Goal: Complete application form

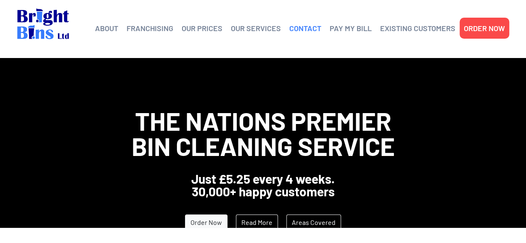
click at [301, 30] on link "CONTACT" at bounding box center [305, 28] width 32 height 13
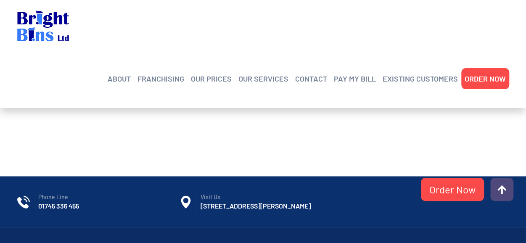
scroll to position [459, 0]
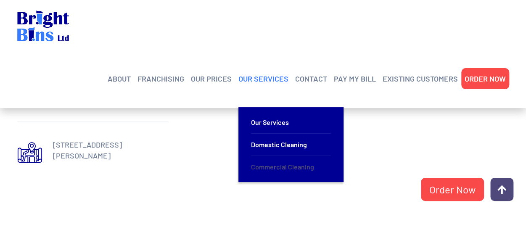
click at [285, 156] on link "Commercial Cleaning" at bounding box center [291, 167] width 80 height 22
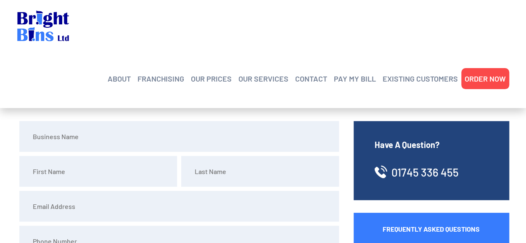
scroll to position [84, 0]
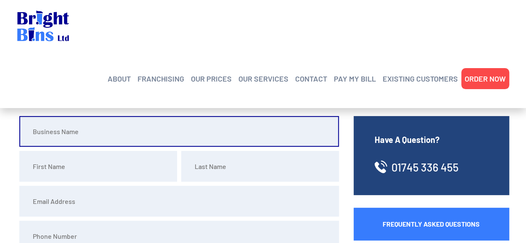
click at [74, 136] on input "text" at bounding box center [178, 131] width 319 height 31
type input "meridian foods ltd"
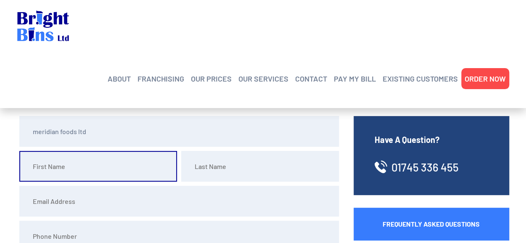
click at [79, 166] on input "text" at bounding box center [98, 166] width 158 height 31
type input "Paul"
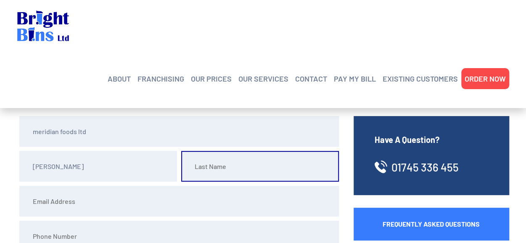
click at [231, 173] on input "text" at bounding box center [260, 166] width 158 height 31
type input "Davies"
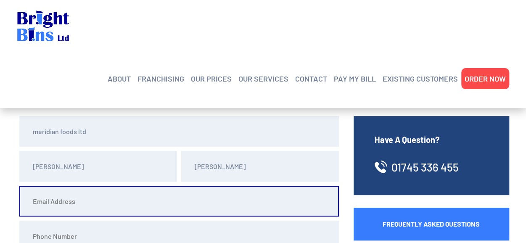
click at [107, 200] on input "email" at bounding box center [178, 201] width 319 height 31
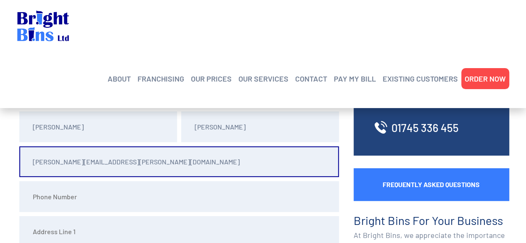
scroll to position [168, 0]
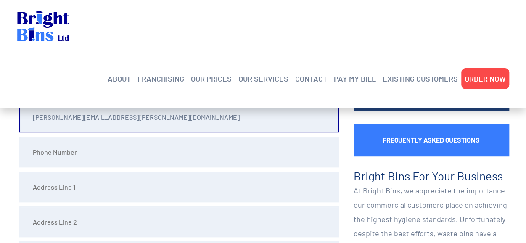
type input "paul.davies@meridianfoods.co.uk"
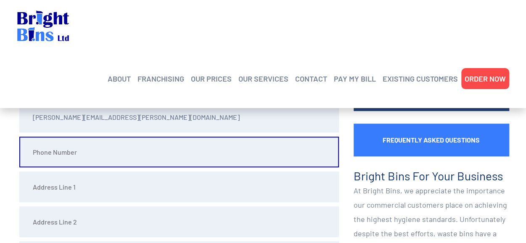
click at [87, 150] on input "tel" at bounding box center [178, 152] width 319 height 31
paste input "+44 (0) 7341736254"
type input "+44 (0) 7341736254"
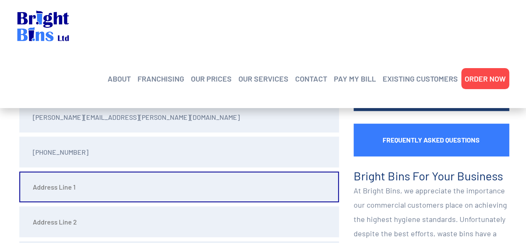
click at [71, 190] on input "text" at bounding box center [178, 186] width 319 height 31
type input "68 Clywedog road north"
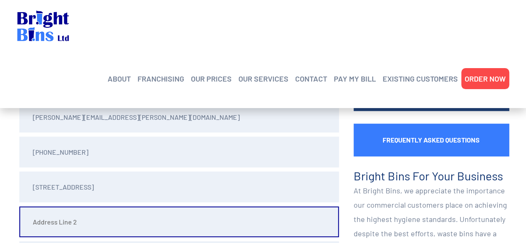
click at [72, 217] on input "text" at bounding box center [178, 221] width 319 height 31
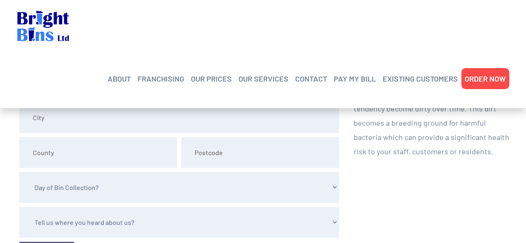
scroll to position [294, 0]
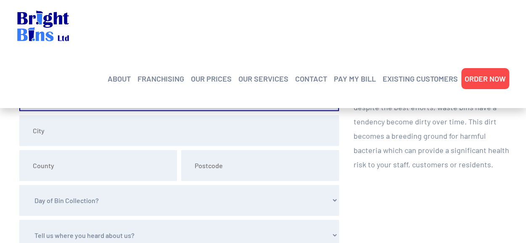
type input "Wrexham industrial estate"
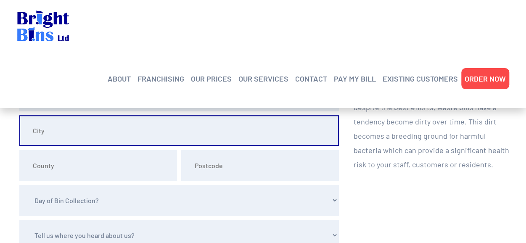
click at [71, 130] on input "text" at bounding box center [178, 130] width 319 height 31
type input "Wrexham"
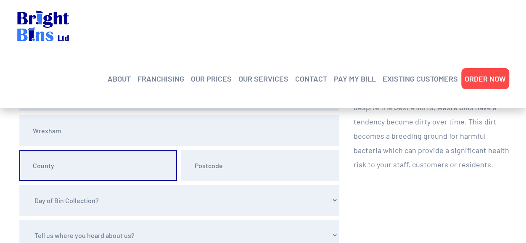
click at [66, 164] on input "text" at bounding box center [98, 165] width 158 height 31
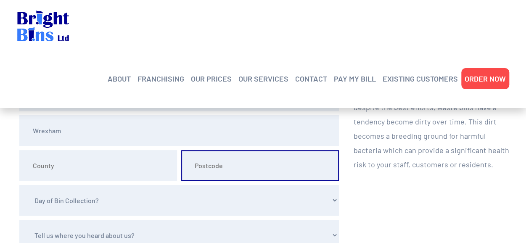
click at [213, 174] on input "text" at bounding box center [260, 165] width 158 height 31
type input "ll13 9xn"
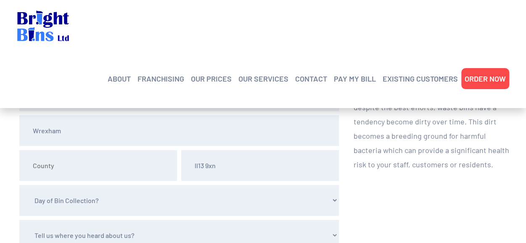
click at [96, 201] on select "Day of Bin Collection? Monday Tuesday Wednesday Thursday Friday" at bounding box center [178, 200] width 319 height 31
select select "Friday"
click at [19, 185] on select "Day of Bin Collection? Monday Tuesday Wednesday Thursday Friday" at bounding box center [178, 200] width 319 height 31
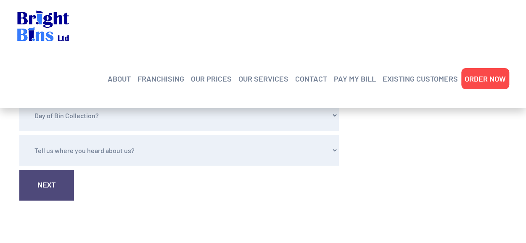
scroll to position [420, 0]
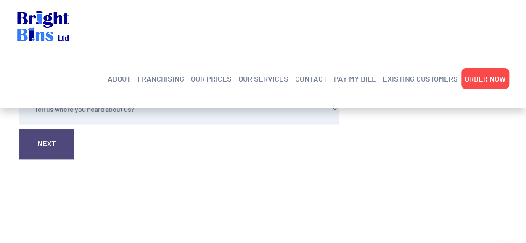
click at [103, 107] on select "Tell us where you heard about us? Word of Mouth Leaflet Sticker On Bin Spoke To…" at bounding box center [178, 109] width 319 height 31
select select "Google"
click at [19, 94] on select "Tell us where you heard about us? Word of Mouth Leaflet Sticker On Bin Spoke To…" at bounding box center [178, 109] width 319 height 31
click at [56, 148] on link "Next" at bounding box center [46, 144] width 55 height 31
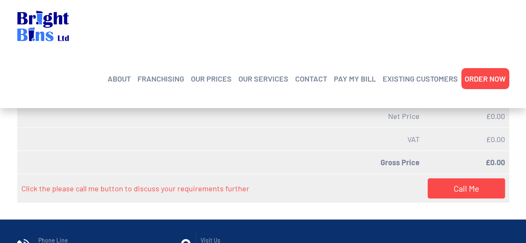
scroll to position [38, 0]
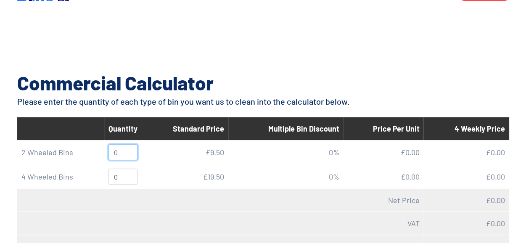
click at [125, 154] on input "0" at bounding box center [122, 152] width 29 height 16
drag, startPoint x: 125, startPoint y: 154, endPoint x: 109, endPoint y: 152, distance: 15.8
click at [109, 152] on input "0" at bounding box center [122, 152] width 29 height 16
type input "12"
click at [126, 176] on input "0" at bounding box center [122, 177] width 29 height 16
